Goal: Task Accomplishment & Management: Manage account settings

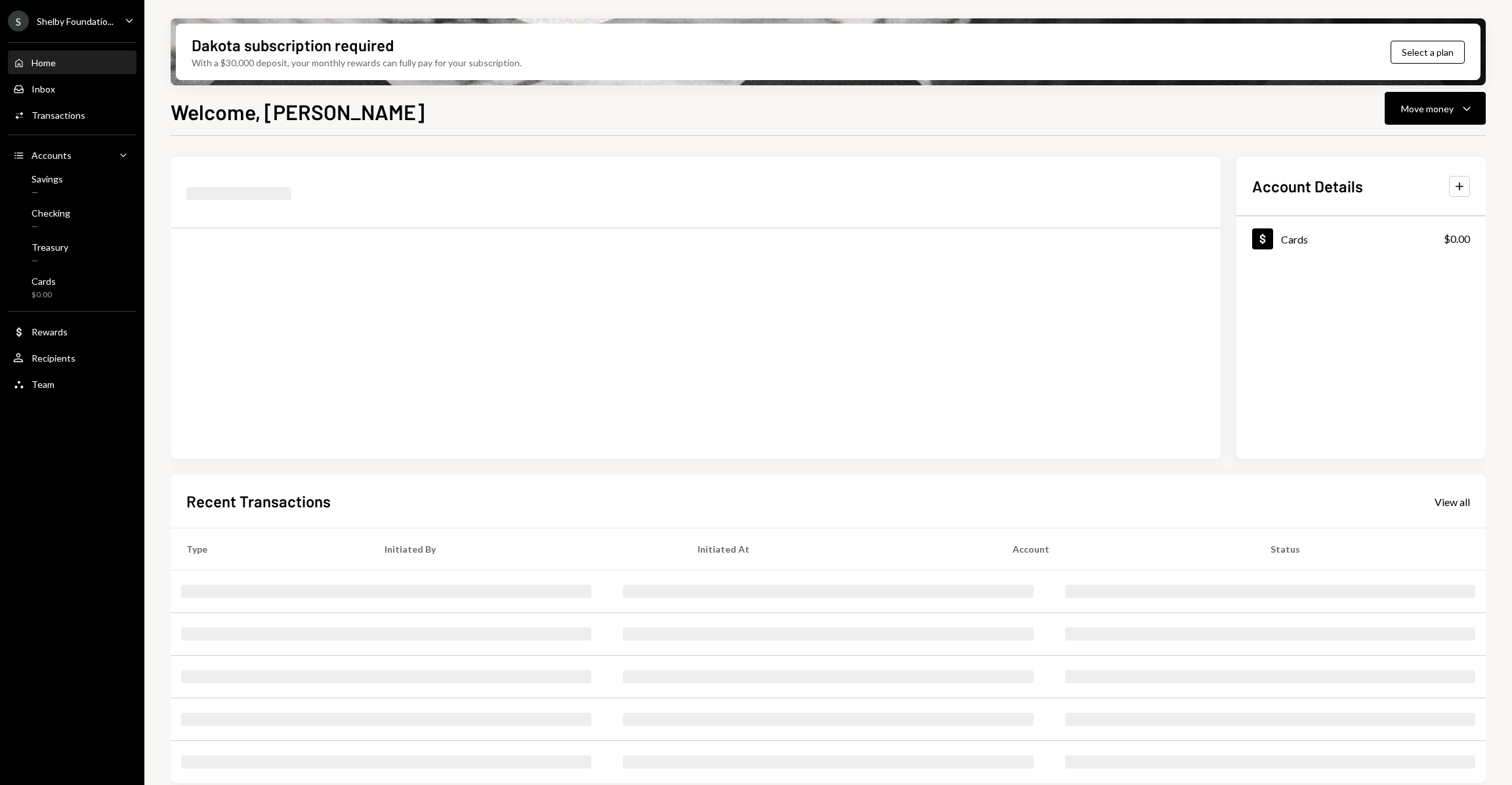
click at [101, 13] on div "S Shelby Foundatio..." at bounding box center [61, 21] width 105 height 21
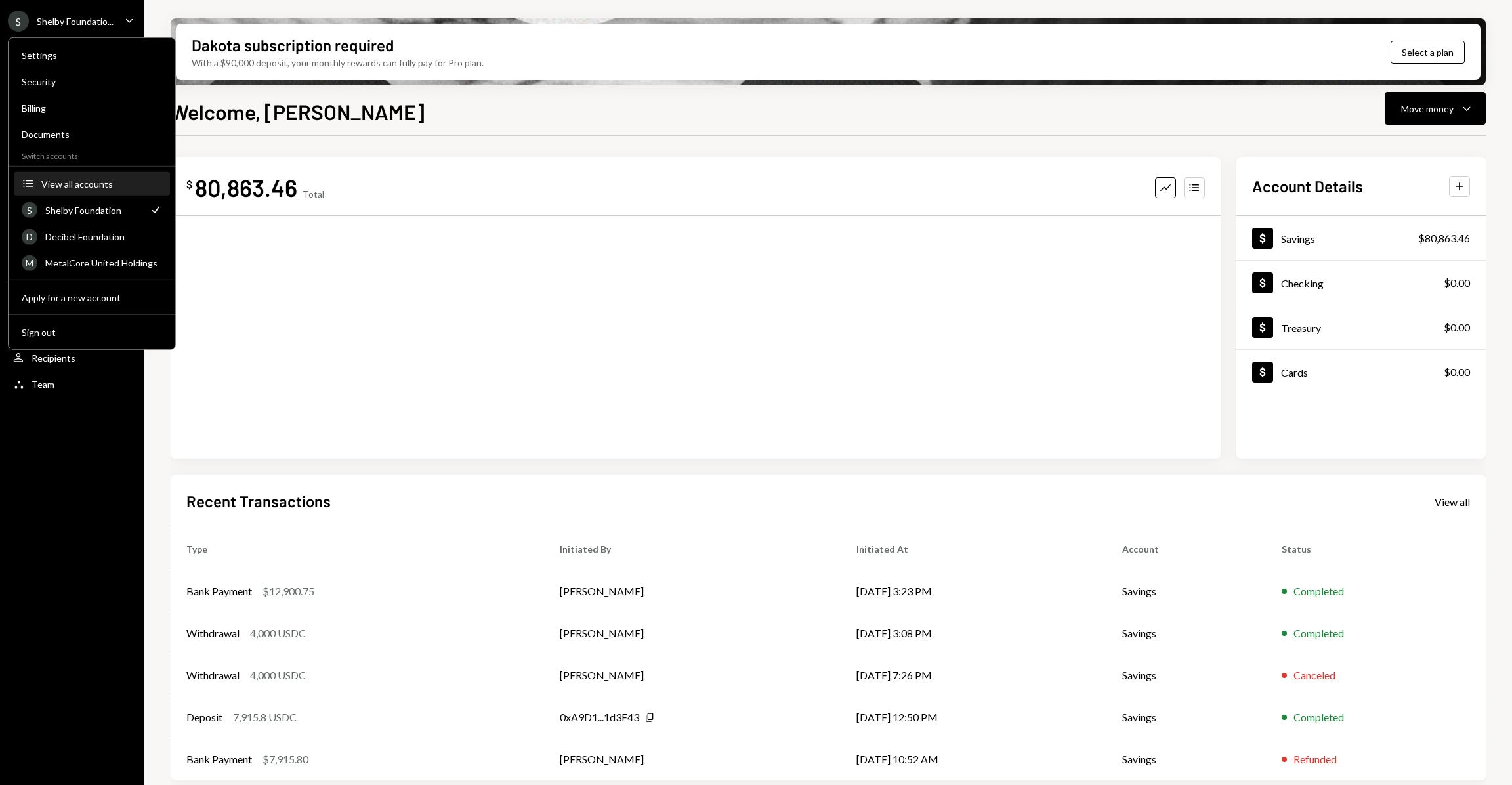
click at [114, 181] on div "View all accounts" at bounding box center [101, 183] width 121 height 11
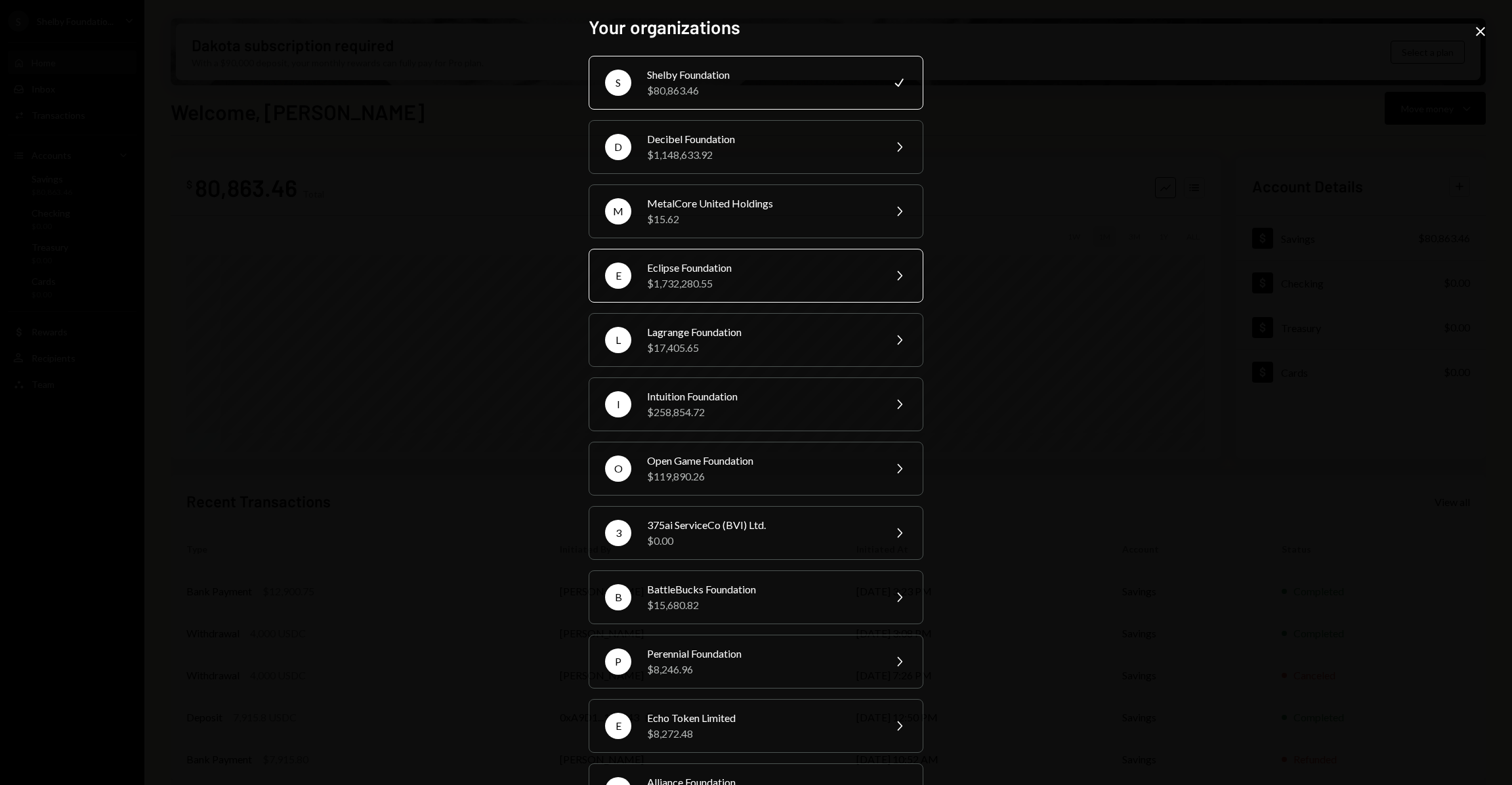
click at [756, 288] on div "$1,732,280.55" at bounding box center [761, 283] width 229 height 15
click at [758, 284] on div "$1,732,280.55" at bounding box center [761, 283] width 229 height 15
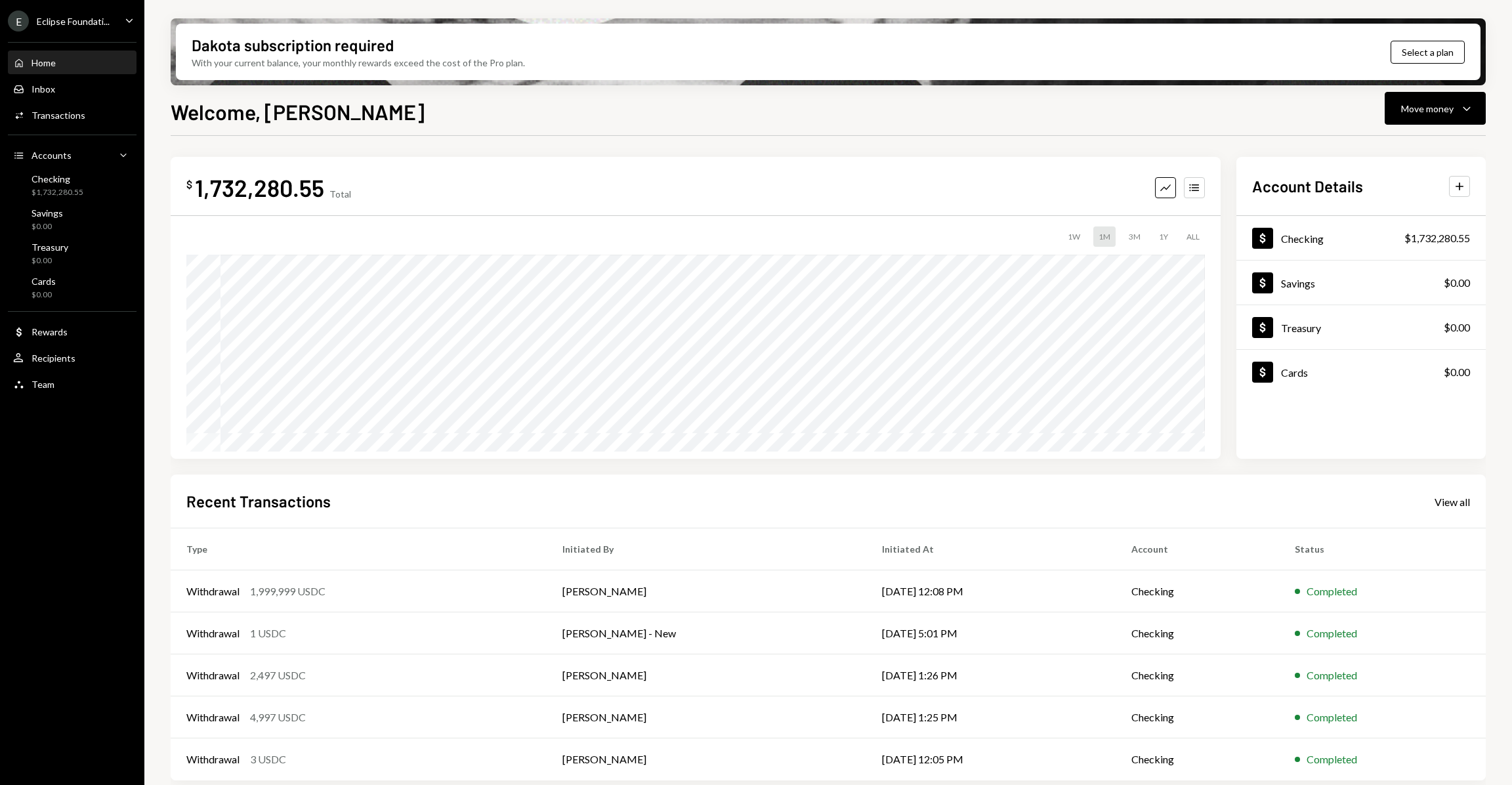
click at [105, 19] on div "Eclipse Foundati..." at bounding box center [73, 21] width 73 height 11
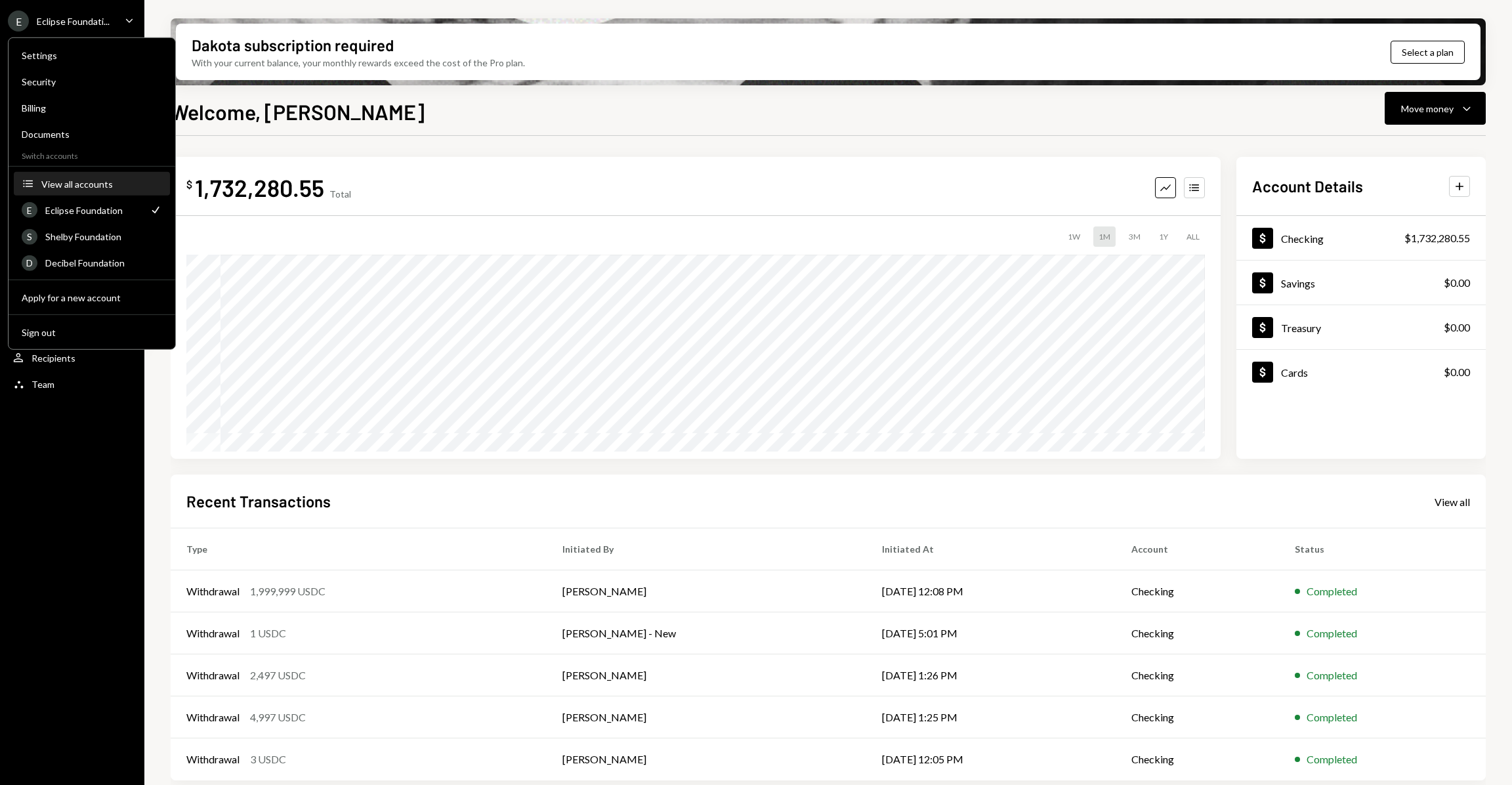
click at [96, 184] on div "View all accounts" at bounding box center [101, 183] width 121 height 11
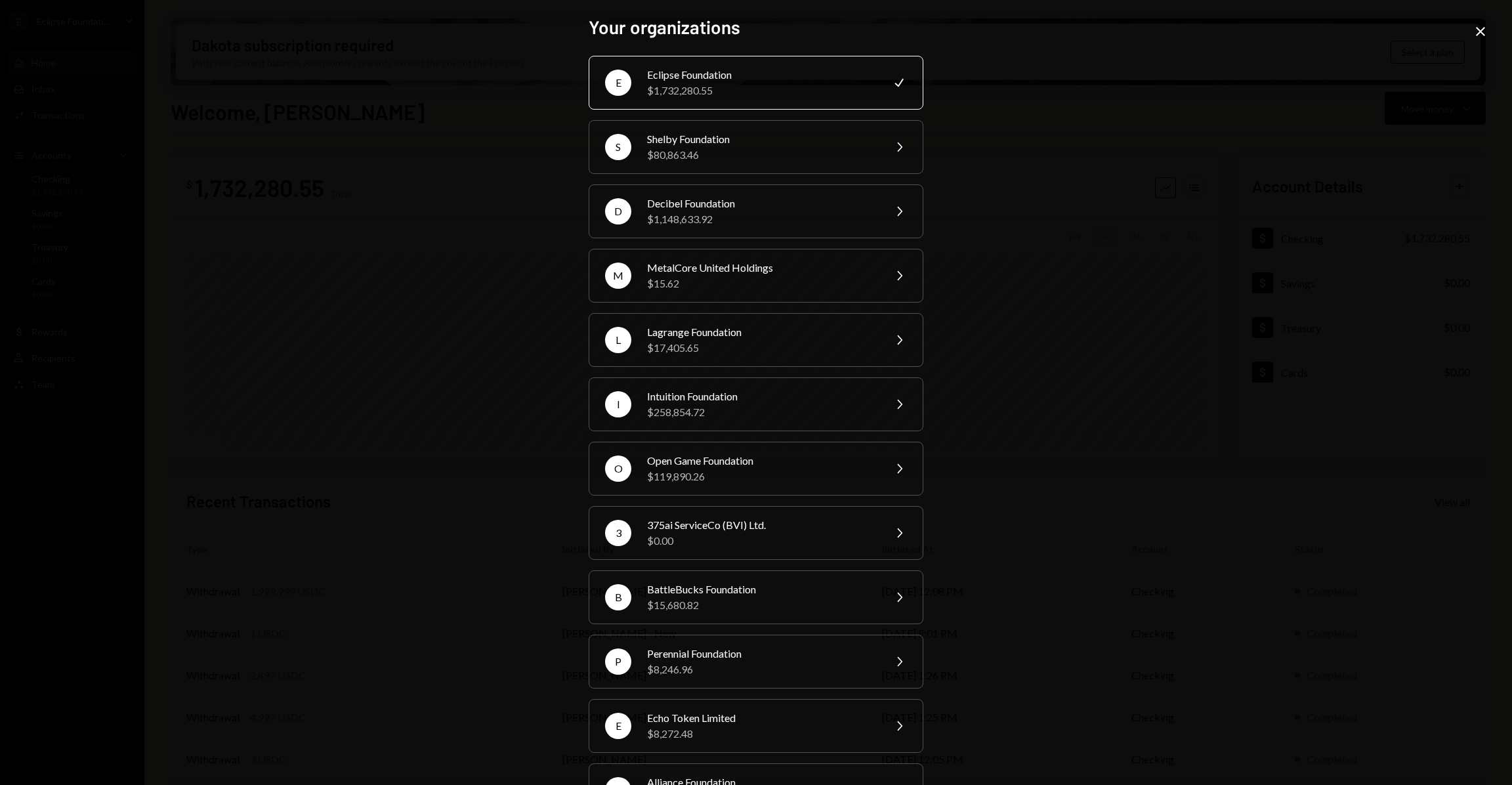
scroll to position [54, 0]
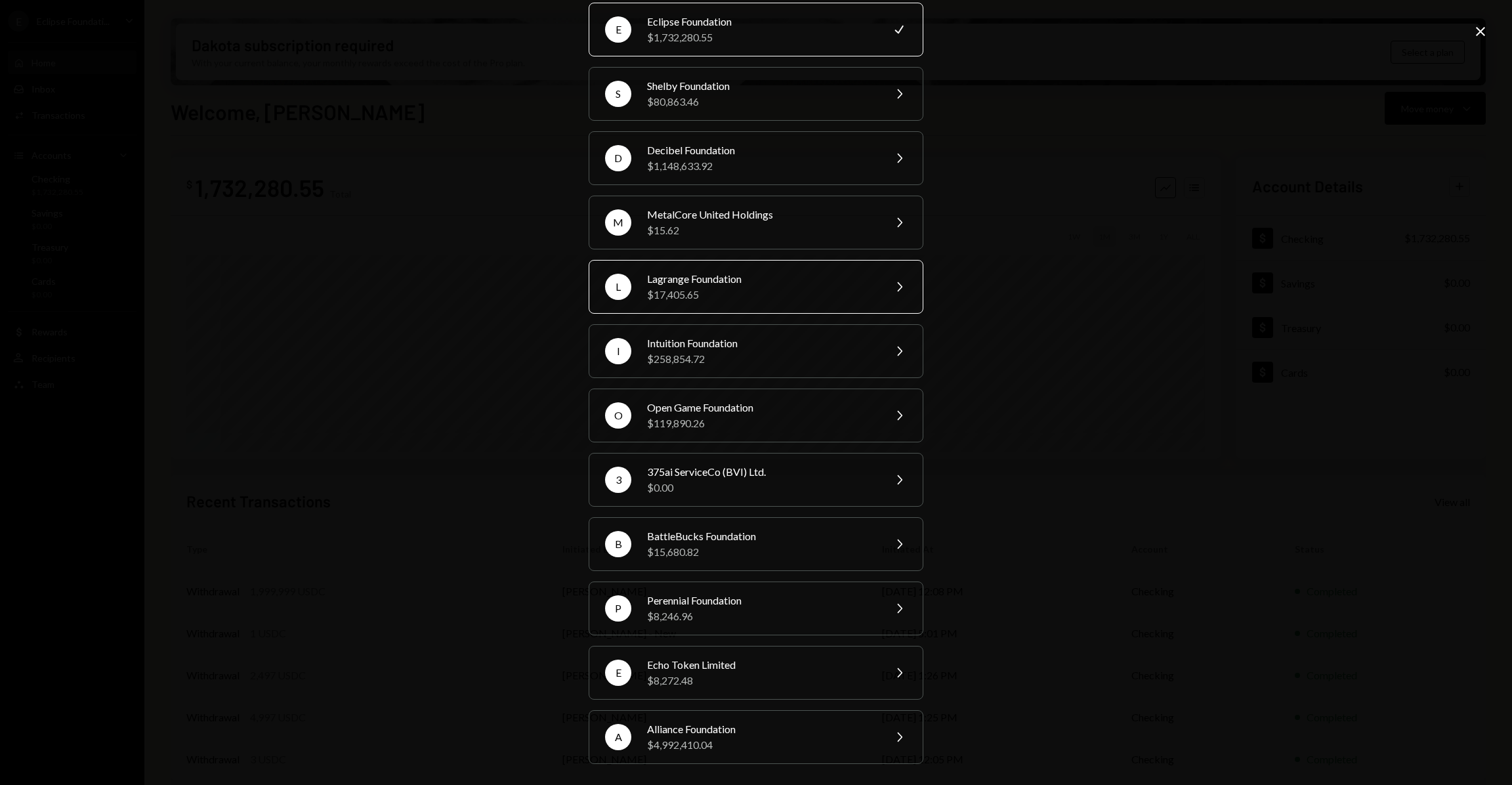
click at [725, 297] on div "$17,405.65" at bounding box center [761, 294] width 229 height 15
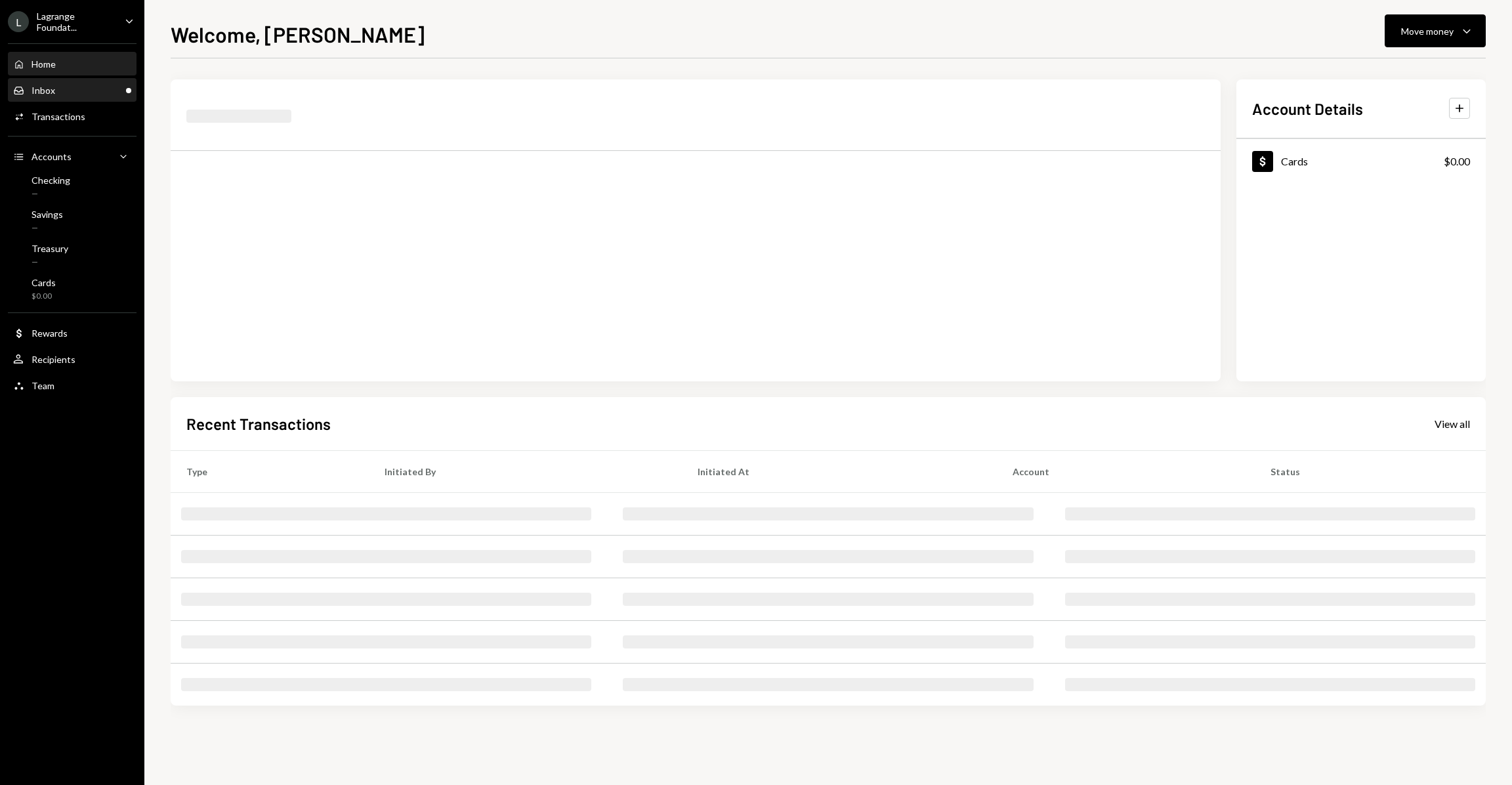
click at [92, 92] on div "Inbox Inbox" at bounding box center [72, 90] width 118 height 12
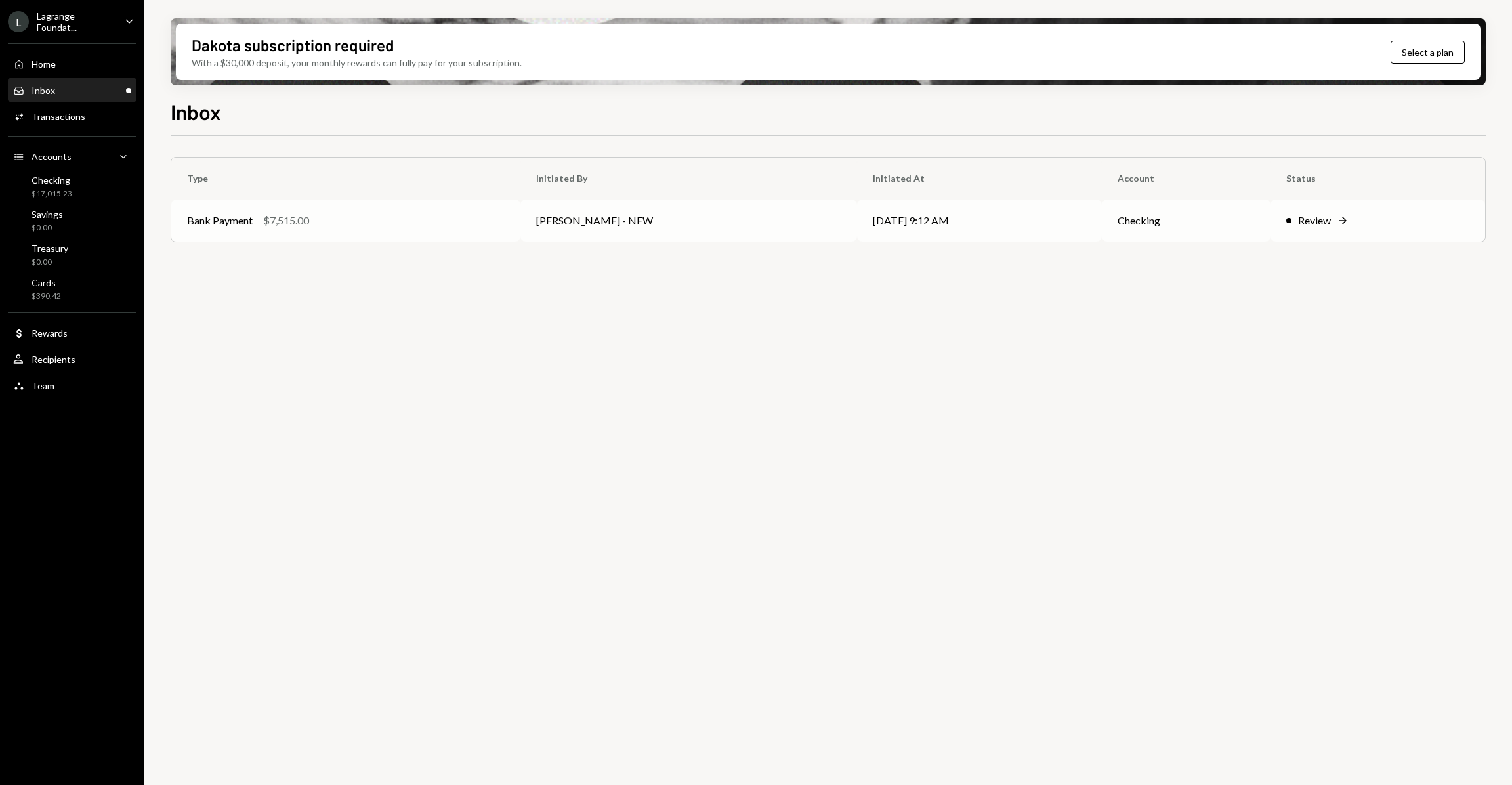
click at [1314, 229] on td "Review Right Arrow" at bounding box center [1377, 221] width 215 height 42
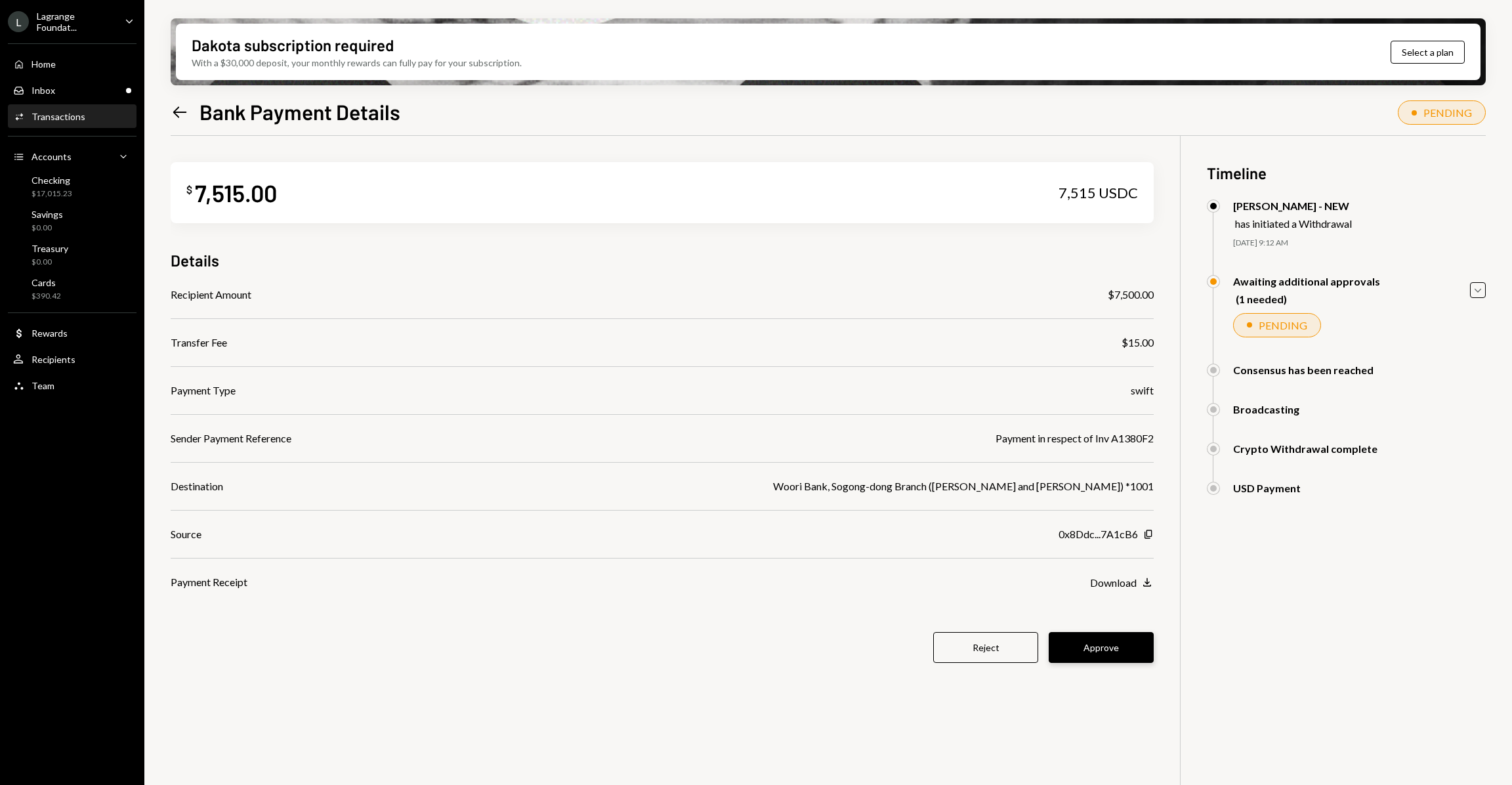
click at [1094, 635] on button "Approve" at bounding box center [1101, 647] width 105 height 31
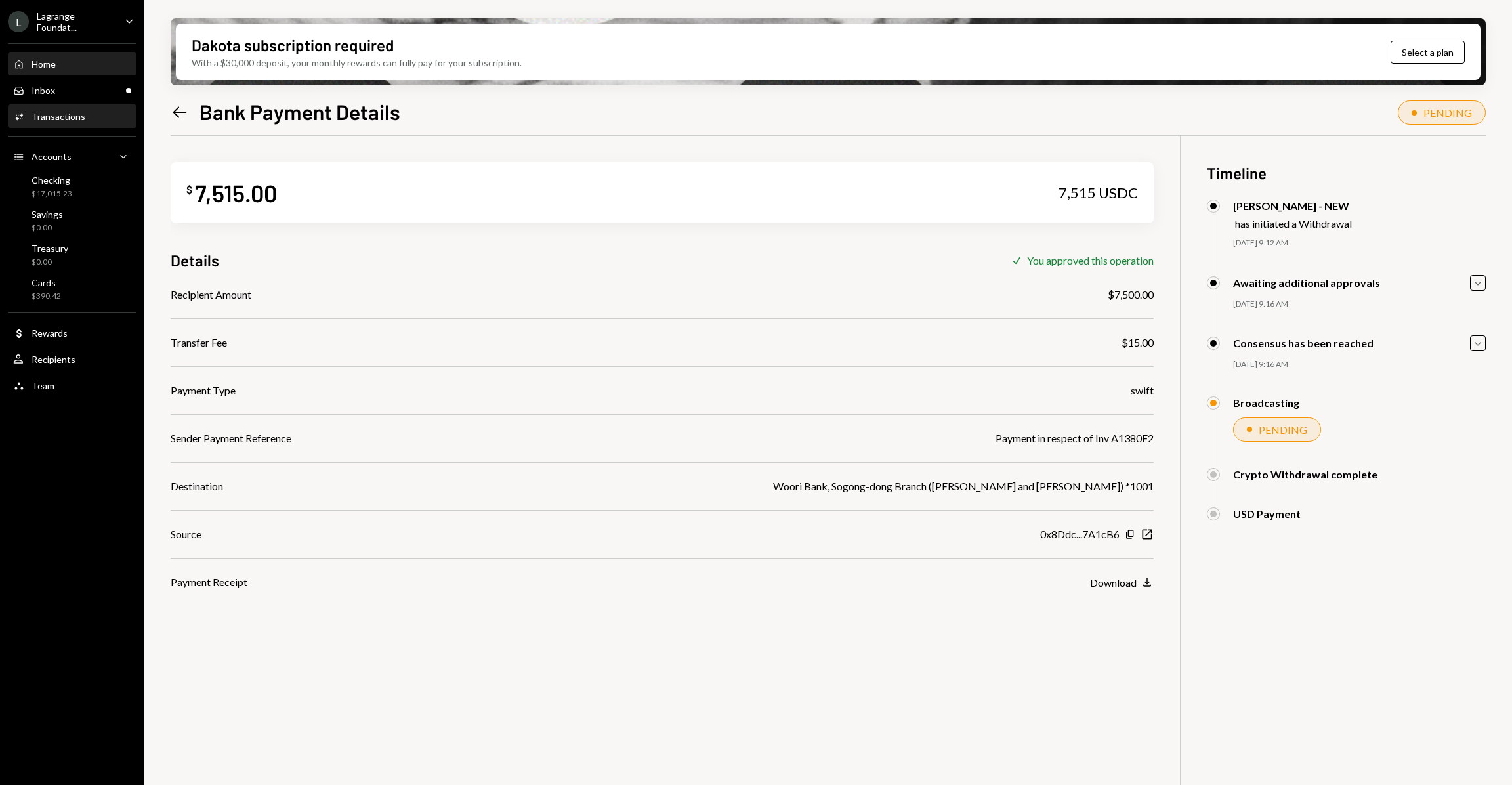
click at [58, 64] on div "Home Home" at bounding box center [72, 64] width 118 height 12
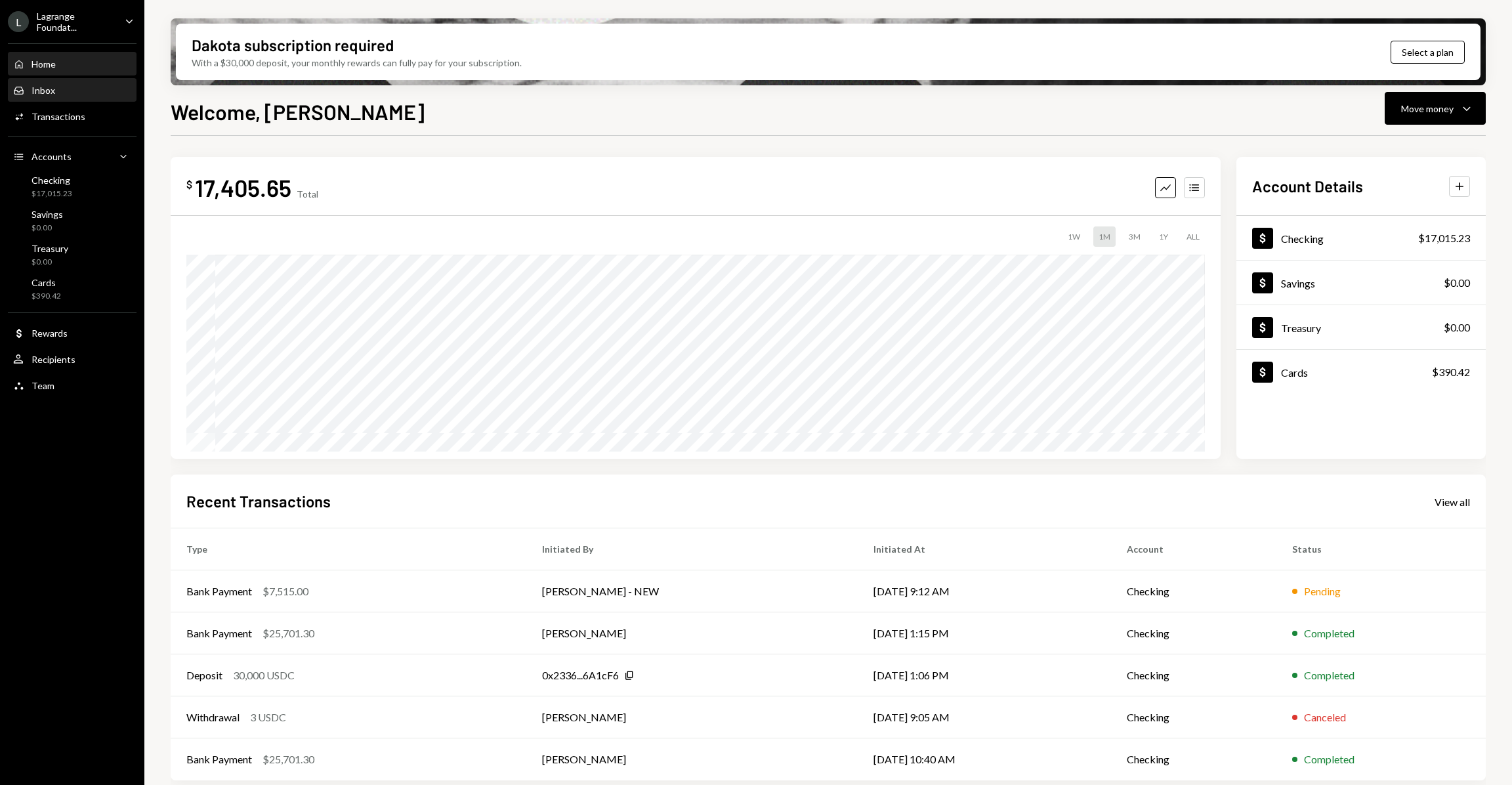
click at [46, 98] on div "Inbox Inbox" at bounding box center [72, 91] width 118 height 23
